Goal: Information Seeking & Learning: Learn about a topic

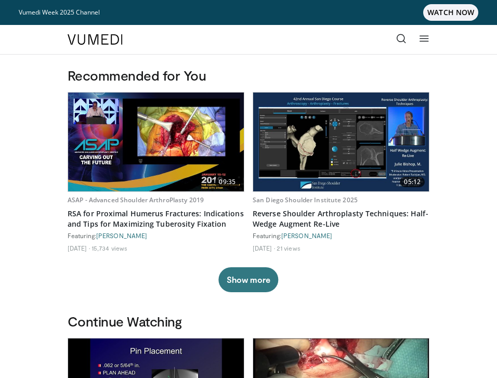
click at [400, 39] on icon at bounding box center [401, 38] width 10 height 10
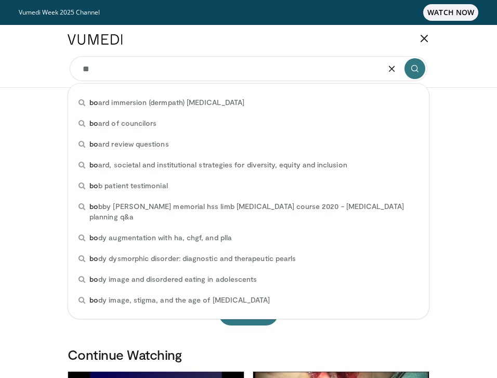
type input "*"
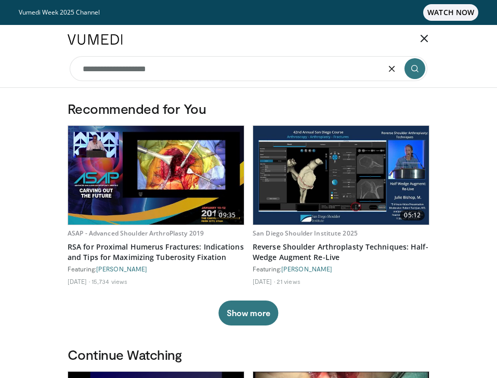
type input "**********"
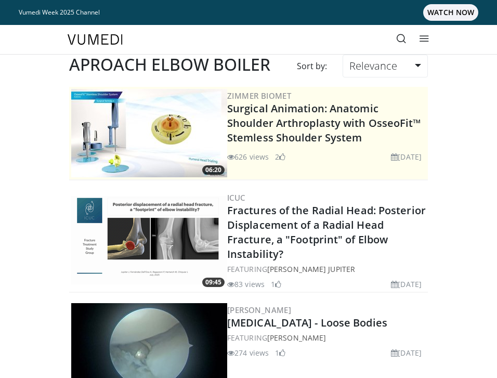
click at [397, 37] on icon at bounding box center [401, 38] width 10 height 10
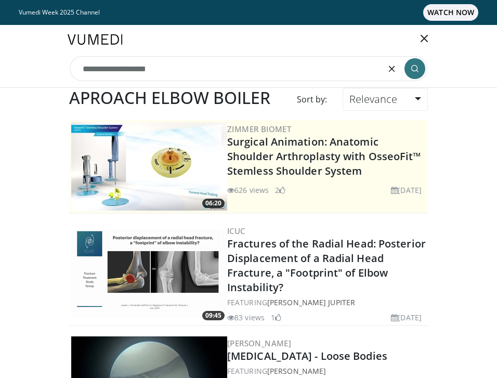
drag, startPoint x: 211, startPoint y: 65, endPoint x: 156, endPoint y: 65, distance: 54.6
click at [156, 65] on input "**********" at bounding box center [249, 68] width 358 height 25
type input "**********"
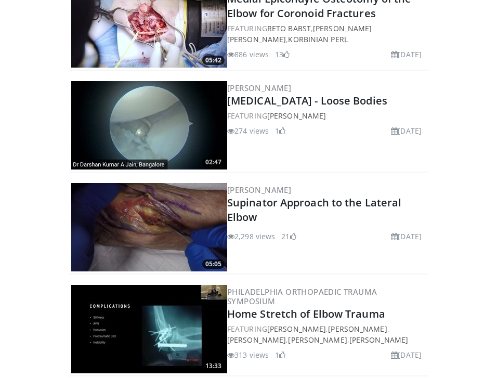
scroll to position [447, 0]
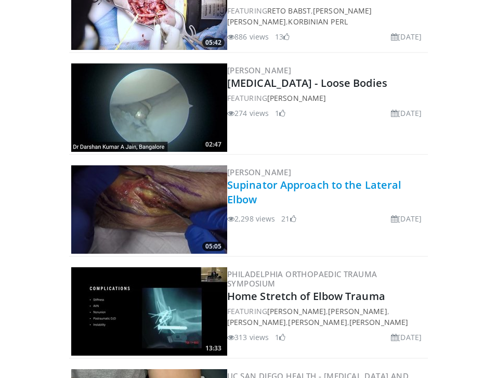
click at [374, 183] on link "Supinator Approach to the Lateral Elbow" at bounding box center [314, 192] width 174 height 29
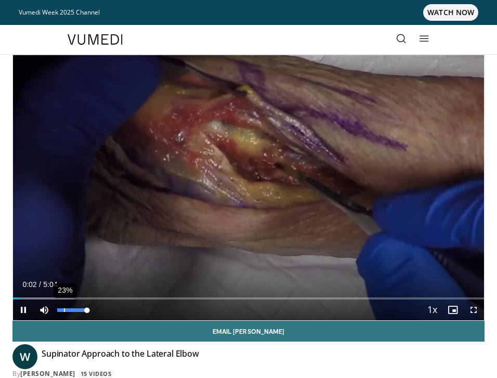
click at [64, 308] on div "23%" at bounding box center [72, 310] width 30 height 4
click at [22, 310] on span "Video Player" at bounding box center [23, 310] width 21 height 21
click at [474, 309] on span "Video Player" at bounding box center [473, 310] width 21 height 21
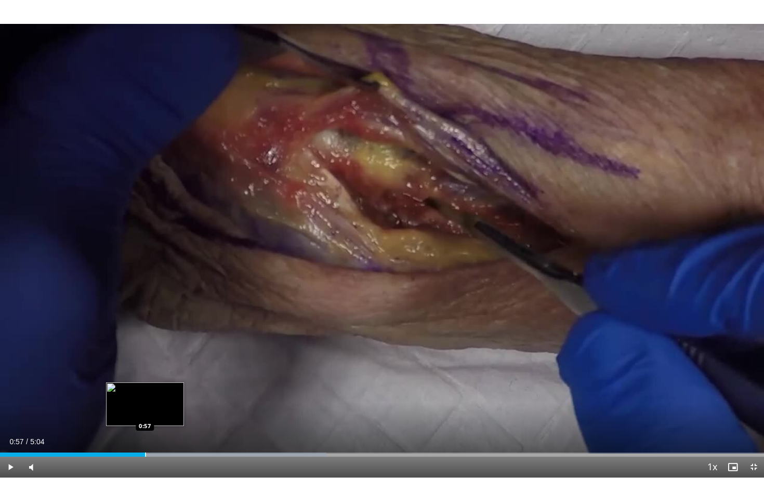
click at [145, 378] on div "Progress Bar" at bounding box center [145, 455] width 1 height 4
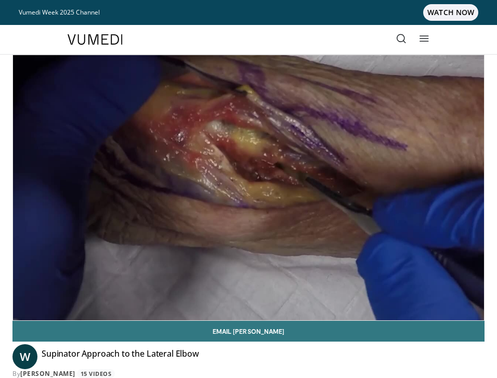
click at [99, 41] on img at bounding box center [95, 39] width 55 height 10
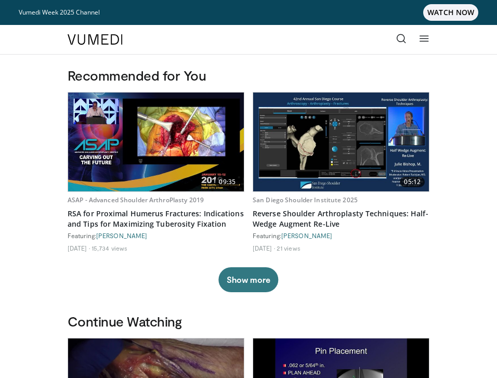
click at [403, 36] on icon at bounding box center [401, 38] width 10 height 10
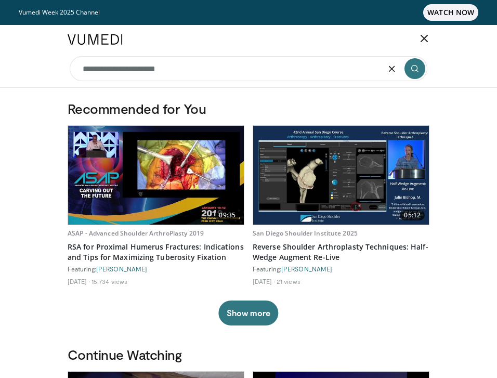
type input "**********"
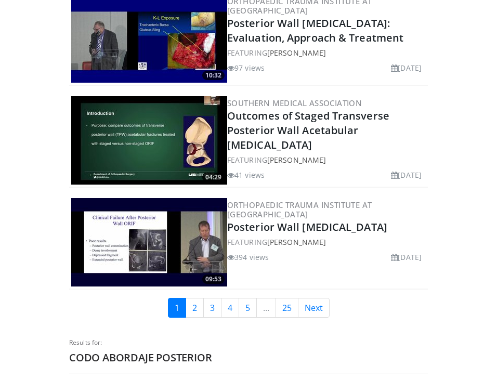
scroll to position [2497, 0]
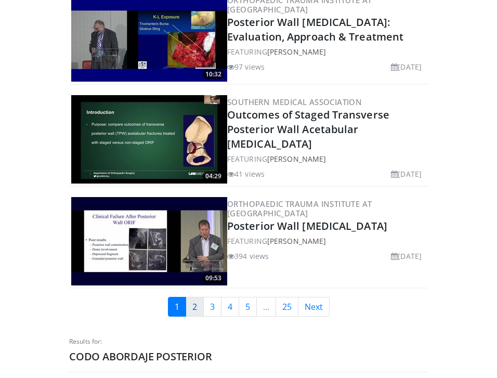
click at [197, 297] on link "2" at bounding box center [195, 307] width 18 height 20
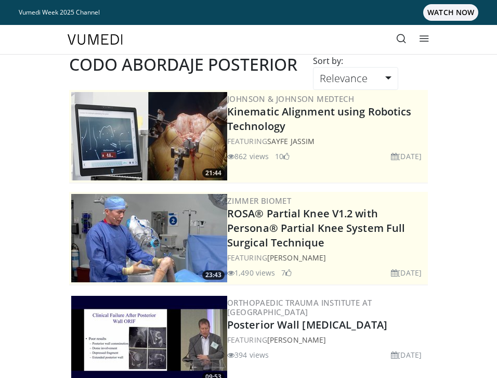
click at [402, 40] on icon at bounding box center [401, 38] width 10 height 10
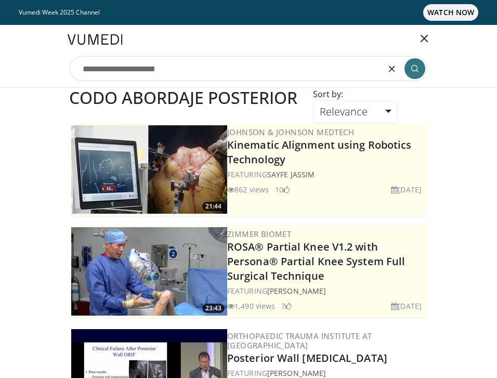
click at [280, 72] on input "**********" at bounding box center [249, 68] width 358 height 25
drag, startPoint x: 206, startPoint y: 67, endPoint x: 110, endPoint y: 71, distance: 95.8
click at [110, 71] on input "**********" at bounding box center [249, 68] width 358 height 25
type input "**********"
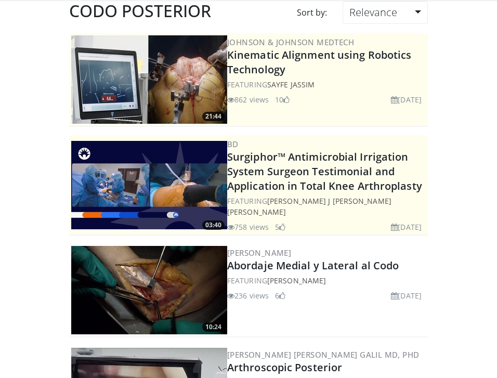
scroll to position [56, 0]
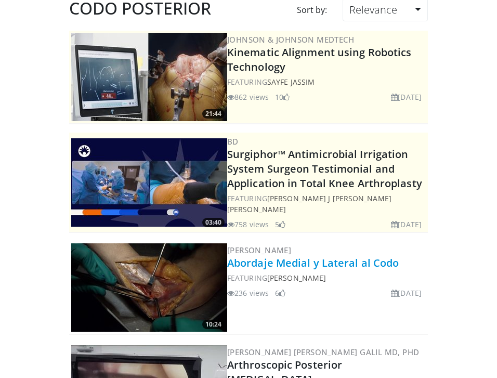
click at [341, 261] on link "Abordaje Medial y Lateral al Codo" at bounding box center [313, 263] width 172 height 14
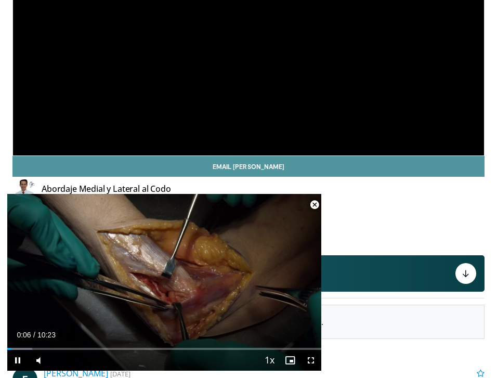
scroll to position [142, 0]
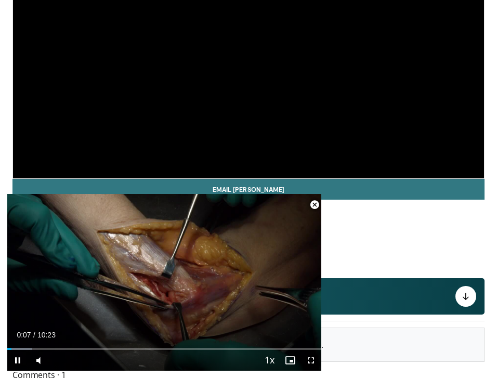
click at [312, 205] on span "Video Player" at bounding box center [314, 204] width 21 height 21
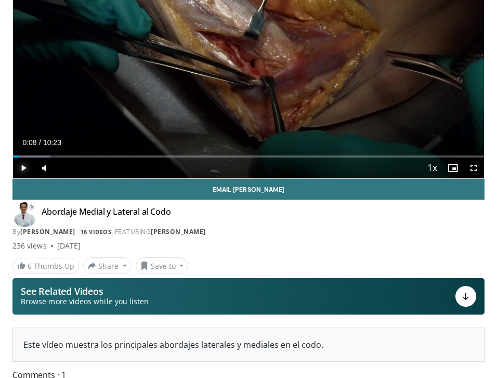
click at [23, 170] on span "Video Player" at bounding box center [23, 168] width 21 height 21
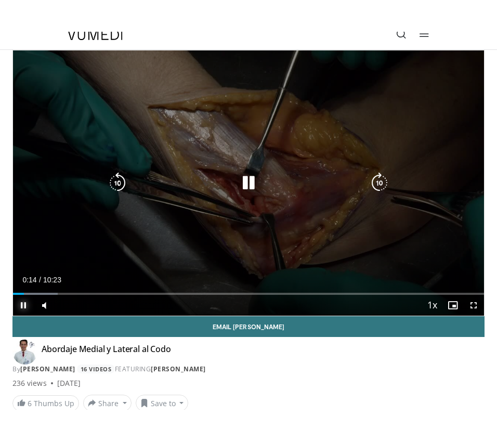
scroll to position [20, 0]
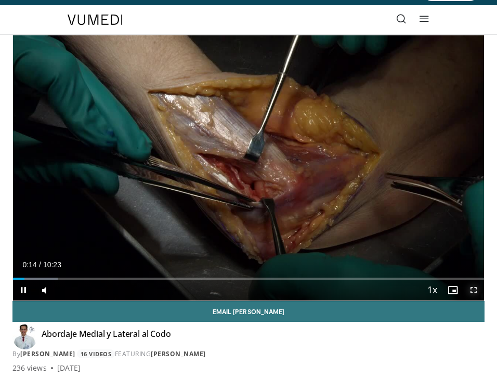
click at [473, 290] on span "Video Player" at bounding box center [473, 290] width 21 height 21
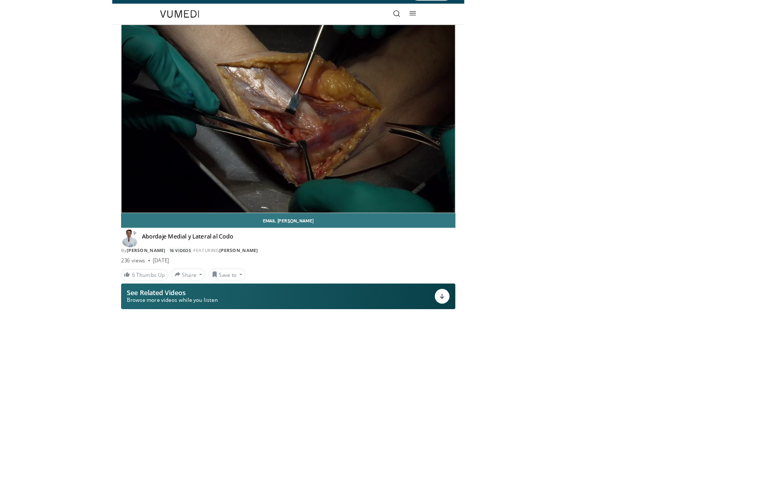
scroll to position [0, 0]
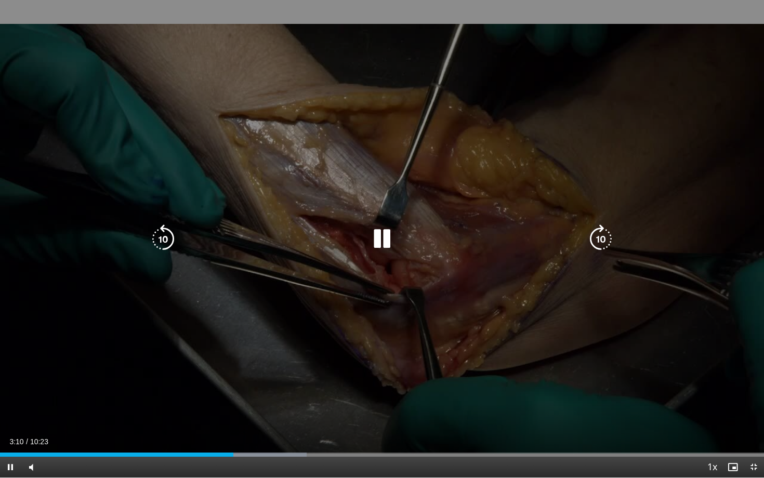
click at [383, 243] on icon "Video Player" at bounding box center [382, 239] width 29 height 29
click at [385, 234] on icon "Video Player" at bounding box center [382, 239] width 29 height 29
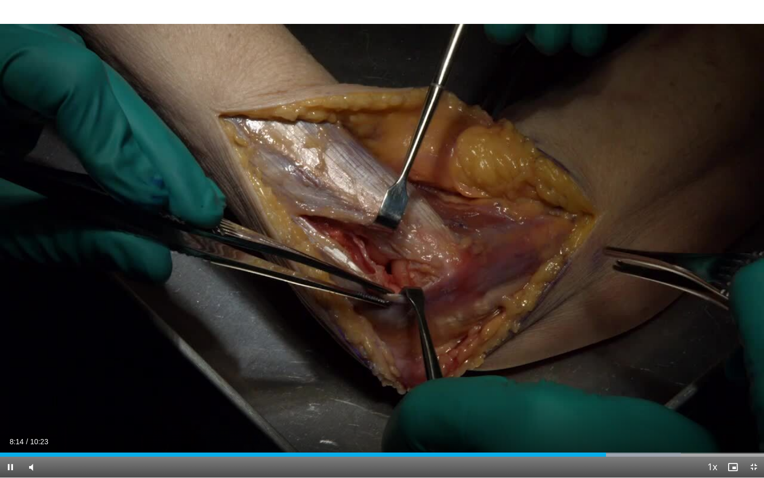
click at [497, 378] on div "Current Time 8:14 / Duration 10:23 Pause Skip Backward Skip Forward Mute 19% Lo…" at bounding box center [382, 467] width 764 height 21
click at [497, 378] on div "Progress Bar" at bounding box center [585, 455] width 1 height 4
click at [497, 378] on div "Progress Bar" at bounding box center [555, 455] width 1 height 4
click at [497, 378] on div "Progress Bar" at bounding box center [613, 455] width 1 height 4
